Goal: Use online tool/utility

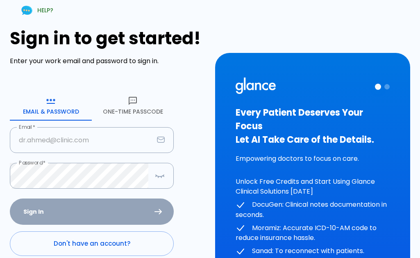
type input "[EMAIL_ADDRESS][DOMAIN_NAME]"
click at [59, 214] on div "Sign In Don't have an account? Forgot Password ?" at bounding box center [92, 246] width 164 height 95
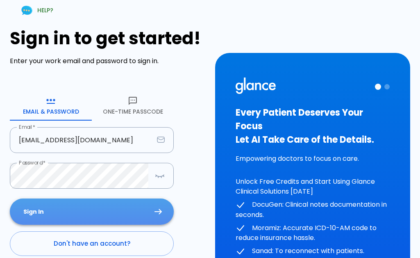
click at [155, 212] on icon "submit" at bounding box center [158, 211] width 7 height 5
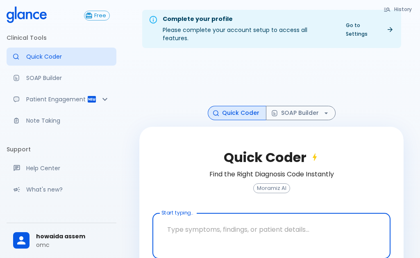
click at [199, 222] on textarea at bounding box center [271, 230] width 227 height 26
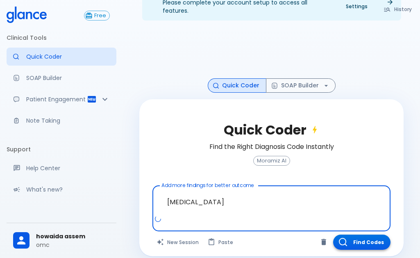
type textarea "[MEDICAL_DATA]"
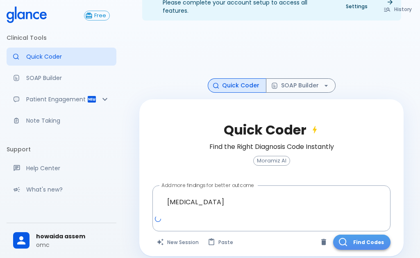
click at [375, 235] on button "Find Codes" at bounding box center [362, 242] width 57 height 15
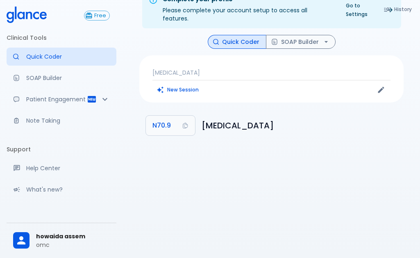
scroll to position [20, 0]
